Goal: Entertainment & Leisure: Browse casually

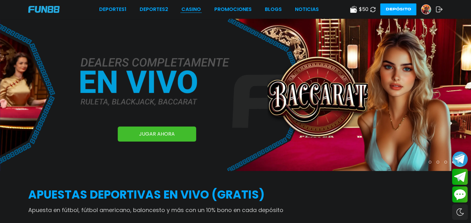
click at [192, 6] on link "CASINO" at bounding box center [190, 10] width 19 height 8
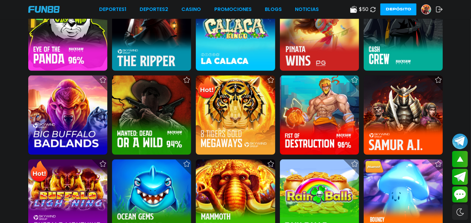
scroll to position [613, 0]
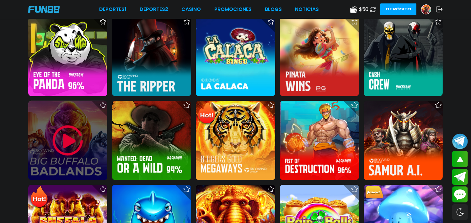
click at [71, 140] on img at bounding box center [68, 141] width 38 height 38
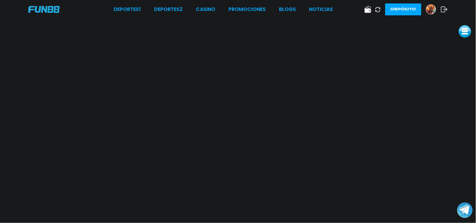
click at [215, 11] on link "CASINO" at bounding box center [205, 10] width 19 height 8
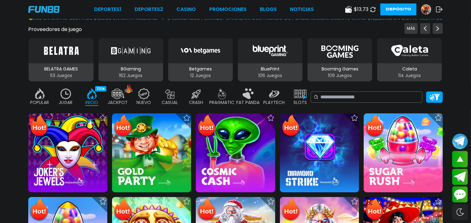
scroll to position [66, 0]
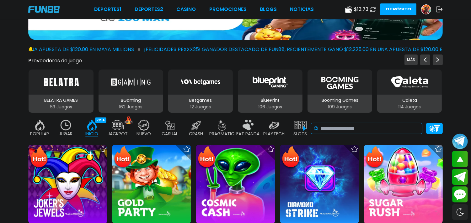
click at [372, 125] on input at bounding box center [369, 129] width 99 height 8
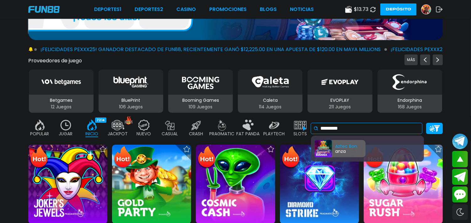
type input "*********"
click at [357, 145] on div "Aztec Bon anza" at bounding box center [340, 148] width 51 height 17
